Goal: Communication & Community: Answer question/provide support

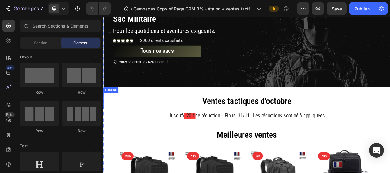
scroll to position [153, 0]
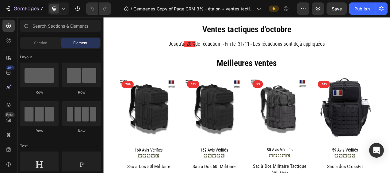
click at [390, 173] on div "Sac Militaire Heading Sac Militaire Heading Pour les quotidiens et aventures ex…" at bounding box center [287, 83] width 368 height 382
click at [374, 151] on icon "Open Intercom Messenger" at bounding box center [376, 150] width 7 height 8
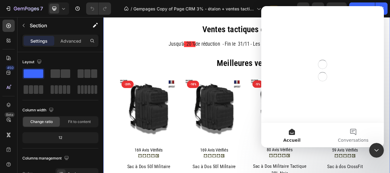
scroll to position [0, 0]
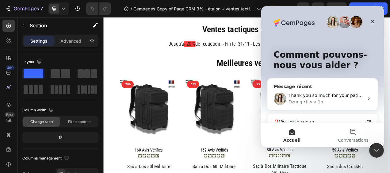
click at [359, 99] on div "[PERSON_NAME] • Il y a 1h" at bounding box center [325, 102] width 75 height 6
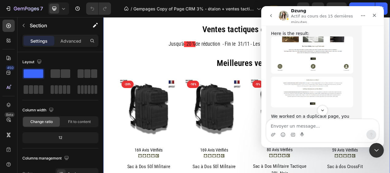
scroll to position [533, 0]
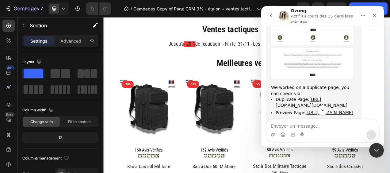
click at [320, 110] on li "Preview Page: [URL][DOMAIN_NAME]" at bounding box center [316, 113] width 81 height 6
click at [315, 110] on link "[URL][DOMAIN_NAME]" at bounding box center [330, 112] width 48 height 5
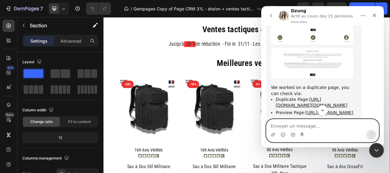
click at [300, 127] on textarea "Envoyer un message..." at bounding box center [322, 124] width 112 height 10
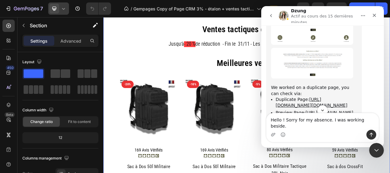
click at [67, 9] on div at bounding box center [58, 8] width 21 height 12
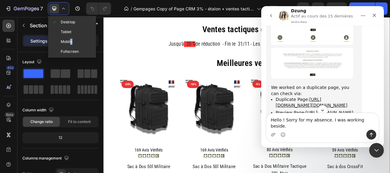
drag, startPoint x: 71, startPoint y: 37, endPoint x: 82, endPoint y: 43, distance: 12.3
click at [71, 37] on div "Mobile" at bounding box center [71, 42] width 45 height 10
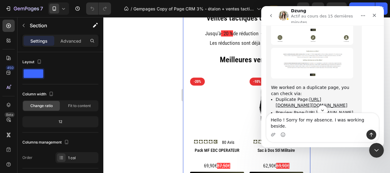
scroll to position [6, 0]
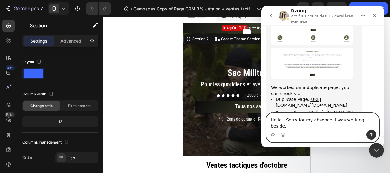
click at [370, 126] on textarea "Hello ! Sorry for my absence. I was working beside." at bounding box center [322, 121] width 112 height 17
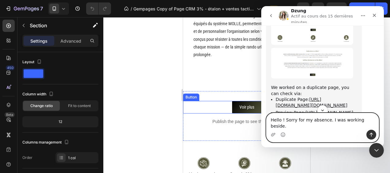
scroll to position [1815, 0]
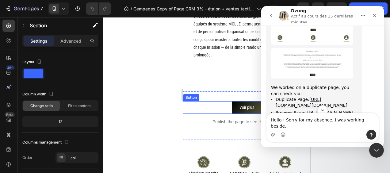
click at [232, 114] on button "Voir plus" at bounding box center [246, 107] width 29 height 13
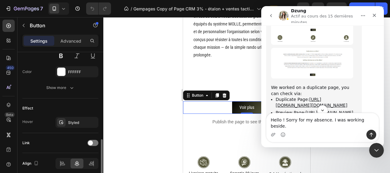
scroll to position [300, 0]
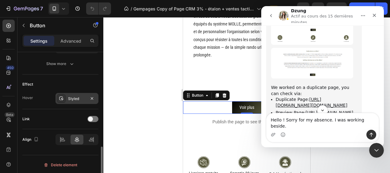
click at [84, 98] on div "Styled" at bounding box center [77, 99] width 18 height 6
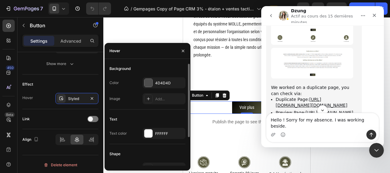
scroll to position [40, 0]
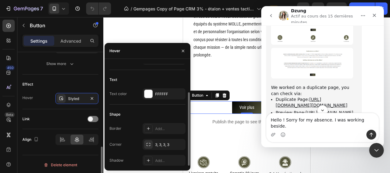
click at [68, 75] on div "Effect Hover Styled" at bounding box center [60, 91] width 76 height 35
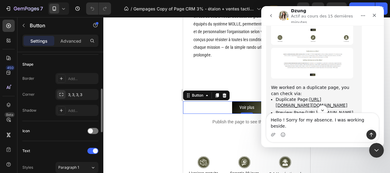
scroll to position [0, 0]
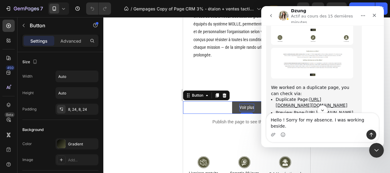
click at [249, 111] on p "Voir plus" at bounding box center [246, 108] width 15 height 8
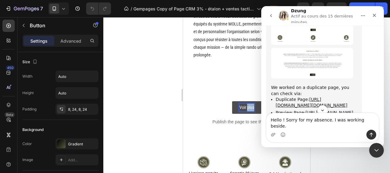
click at [249, 111] on p "Voir plus" at bounding box center [246, 108] width 15 height 8
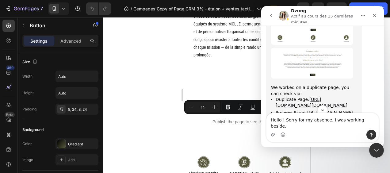
click at [131, 104] on div at bounding box center [246, 95] width 287 height 156
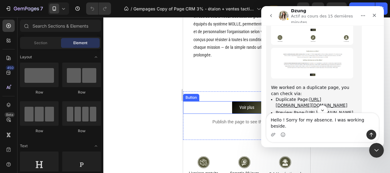
click at [219, 114] on div "Voir plus Button" at bounding box center [246, 107] width 127 height 13
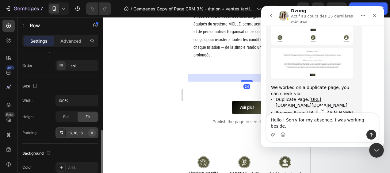
scroll to position [123, 0]
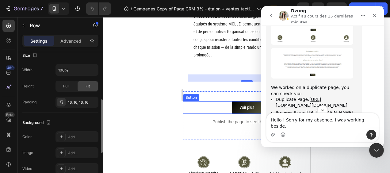
click at [219, 114] on div "Voir plus Button" at bounding box center [246, 107] width 127 height 13
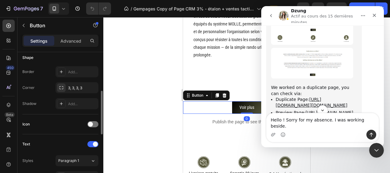
scroll to position [245, 0]
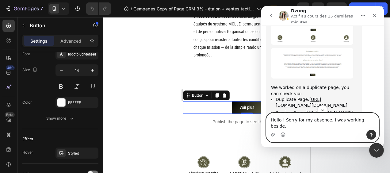
click at [369, 124] on textarea "Hello ! Sorry for my absence. I was working beside." at bounding box center [322, 121] width 112 height 17
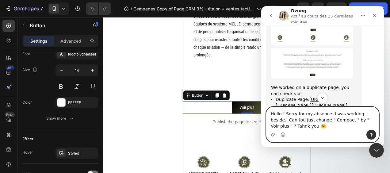
type textarea "Hello ! Sorry for my absence. I was working beside. Can tou just change " Compa…"
click at [371, 133] on icon "Envoyer un message…" at bounding box center [371, 135] width 3 height 4
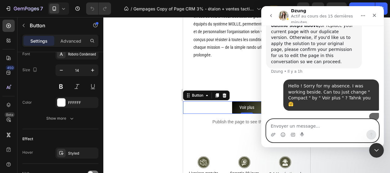
scroll to position [648, 0]
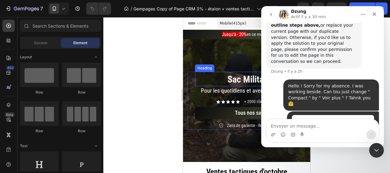
scroll to position [646, 0]
